Goal: Check status: Check status

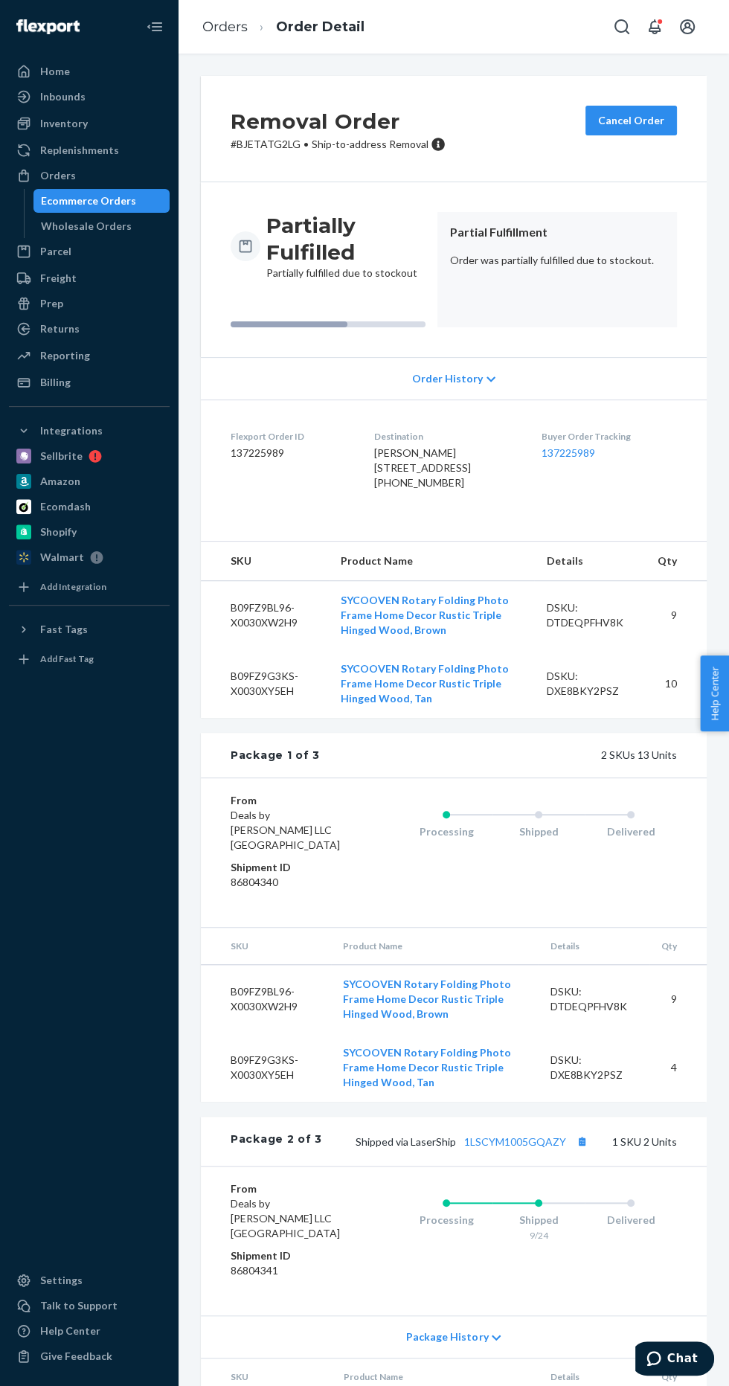
click at [486, 379] on icon at bounding box center [490, 379] width 9 height 10
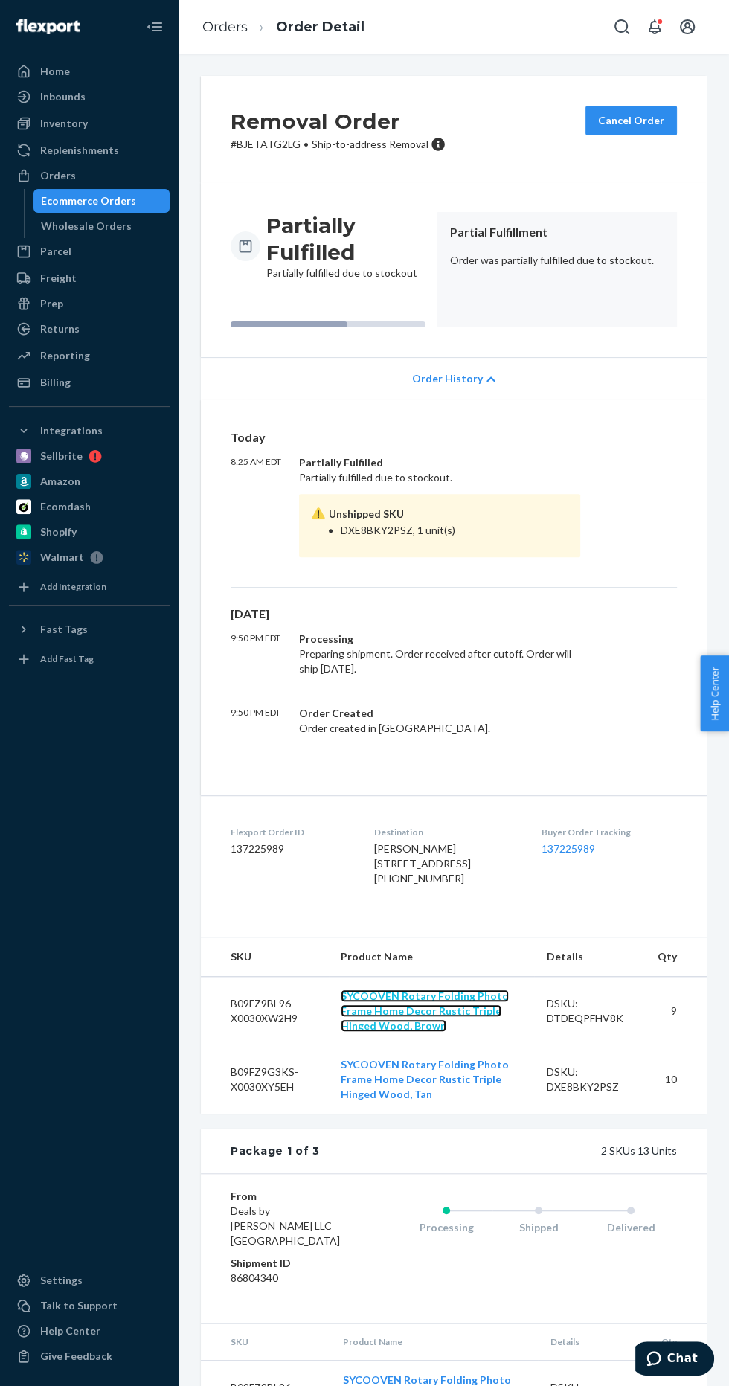
click at [479, 1032] on link "SYCOOVEN Rotary Folding Photo Frame Home Decor Rustic Triple Hinged Wood, Brown" at bounding box center [425, 1010] width 168 height 42
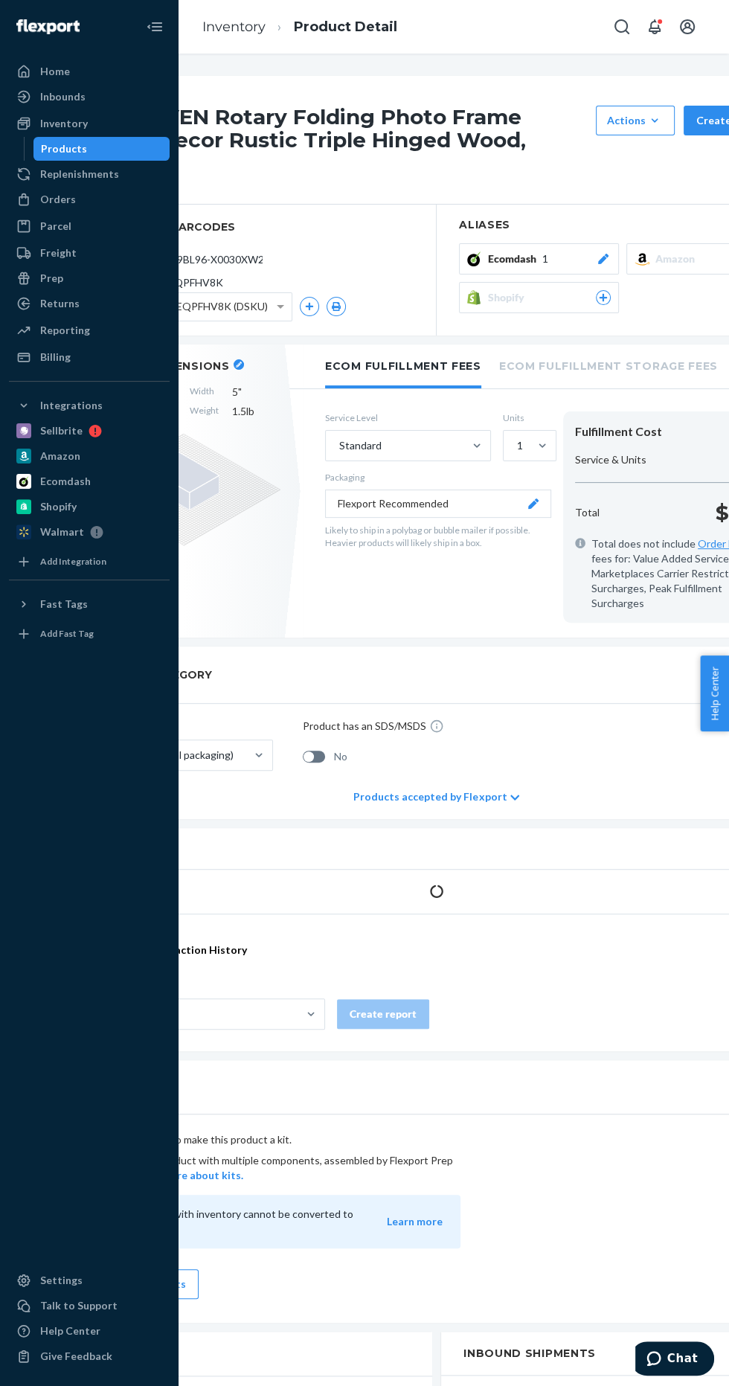
scroll to position [0, 216]
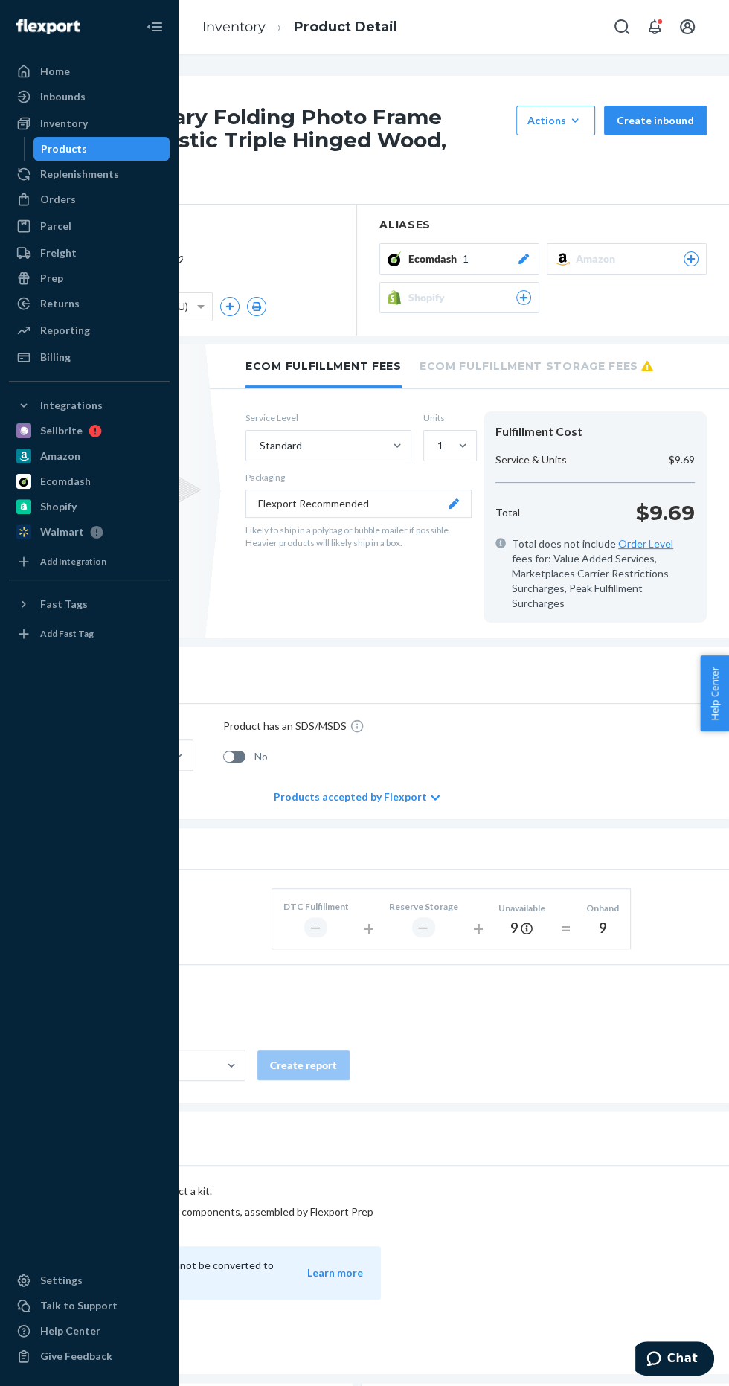
click at [540, 890] on div "Unavailable 9" at bounding box center [521, 917] width 69 height 54
click at [538, 901] on div "Unavailable" at bounding box center [521, 907] width 47 height 13
click at [537, 919] on div "9" at bounding box center [521, 928] width 47 height 19
click at [534, 919] on div "9" at bounding box center [521, 928] width 47 height 19
click at [530, 922] on icon at bounding box center [526, 927] width 11 height 11
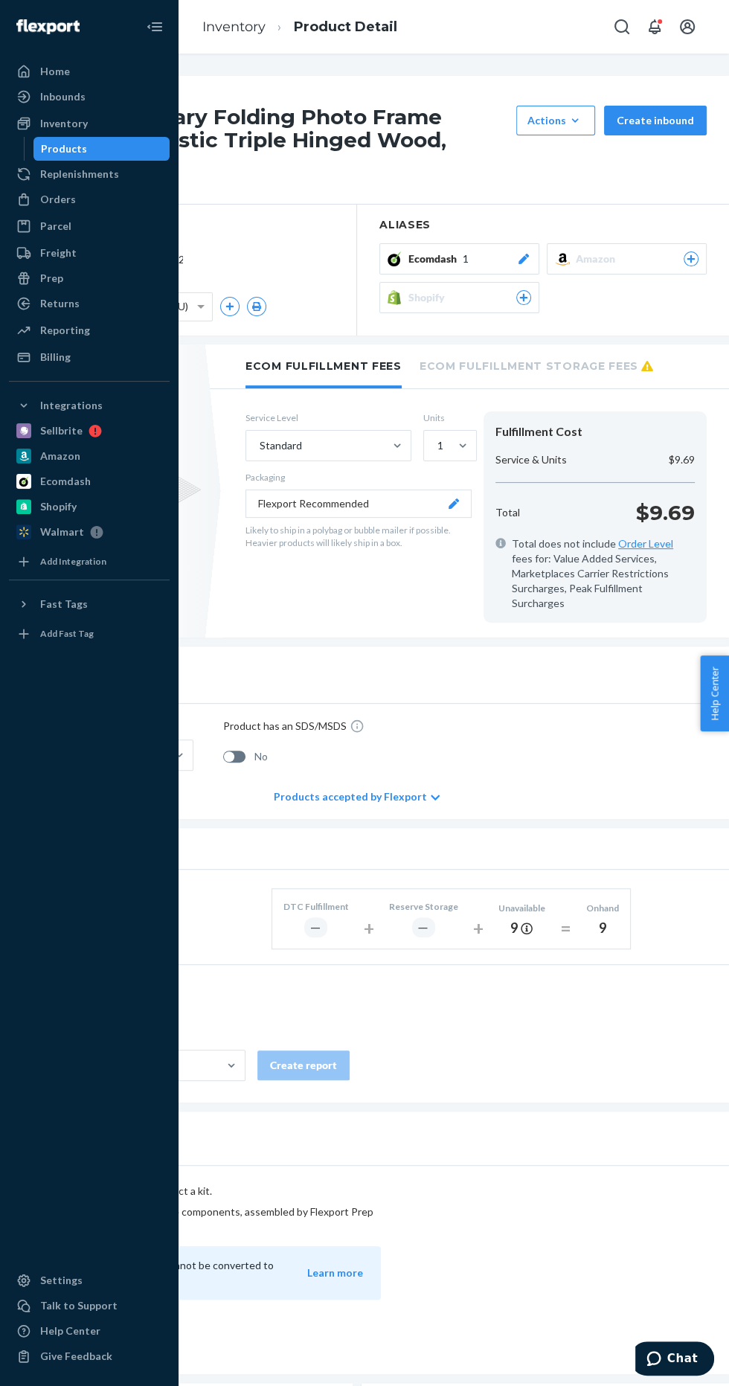
click at [651, 358] on ul "Ecom Fulfillment Fees Ecom Fulfillment Storage Fees" at bounding box center [469, 366] width 519 height 45
click at [649, 344] on ul "Ecom Fulfillment Fees Ecom Fulfillment Storage Fees" at bounding box center [469, 366] width 519 height 45
click at [599, 344] on li "Ecom Fulfillment Storage Fees" at bounding box center [536, 364] width 234 height 41
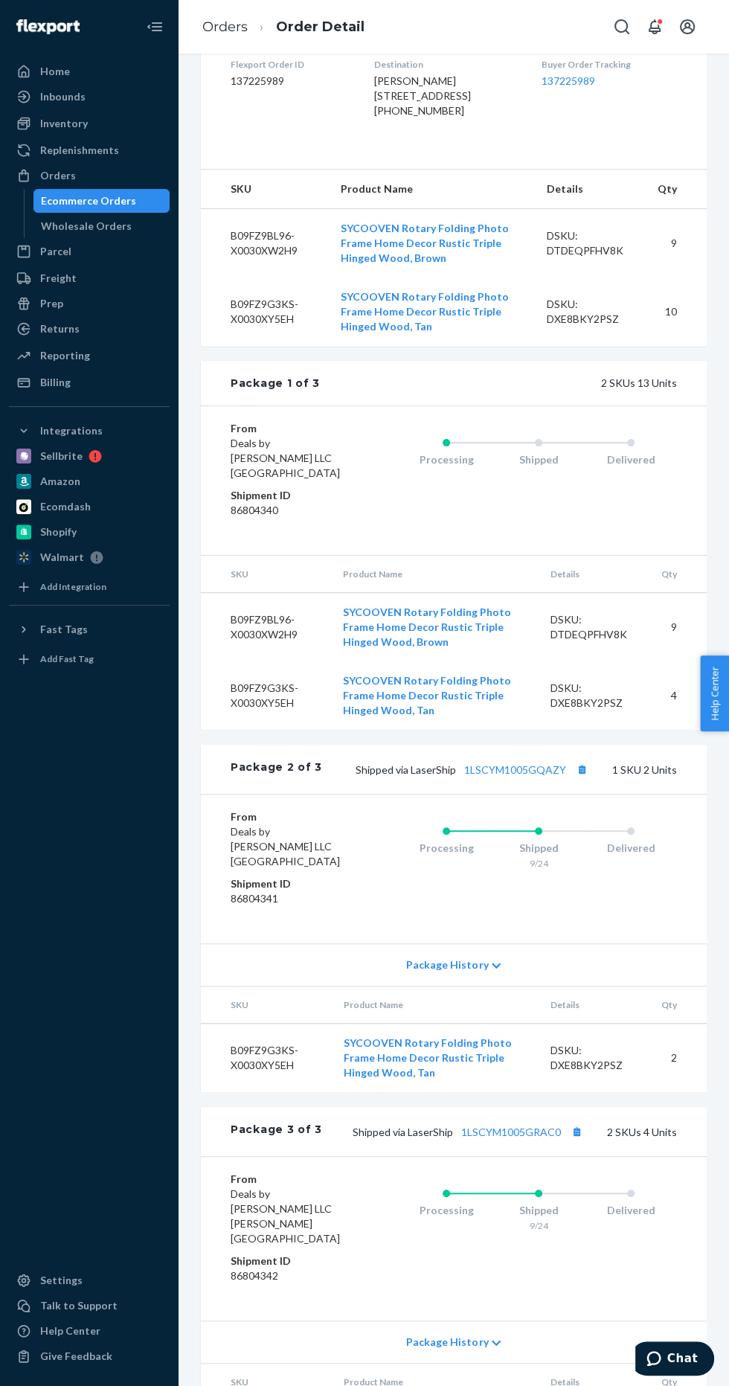
scroll to position [425, 0]
